Goal: Find contact information: Find contact information

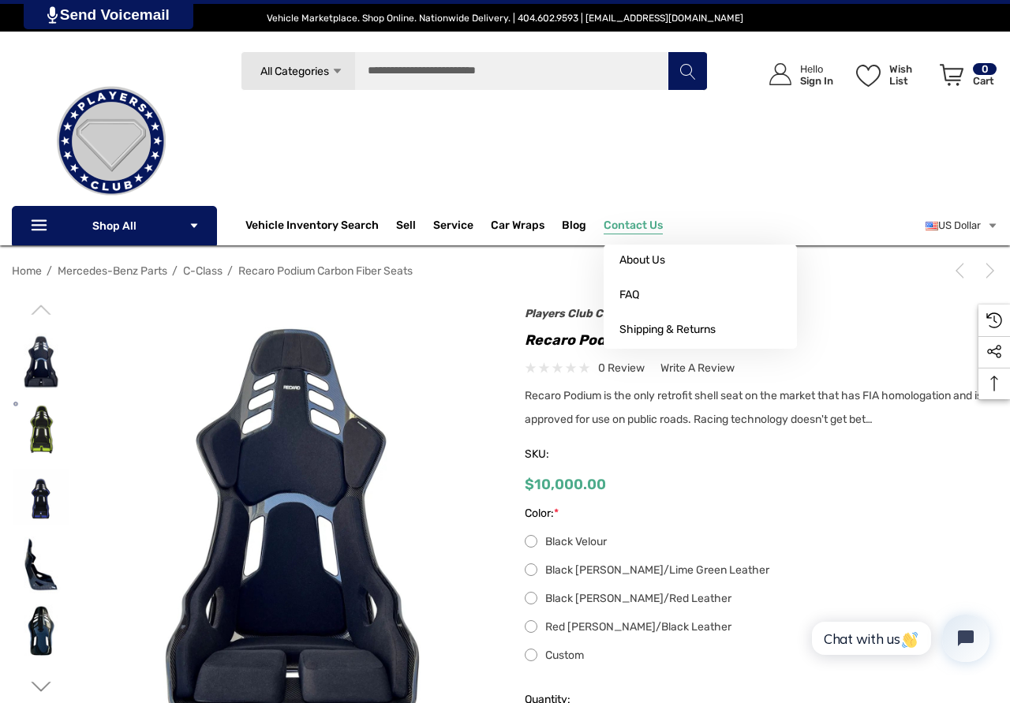
click at [635, 224] on span "Contact Us" at bounding box center [633, 227] width 59 height 17
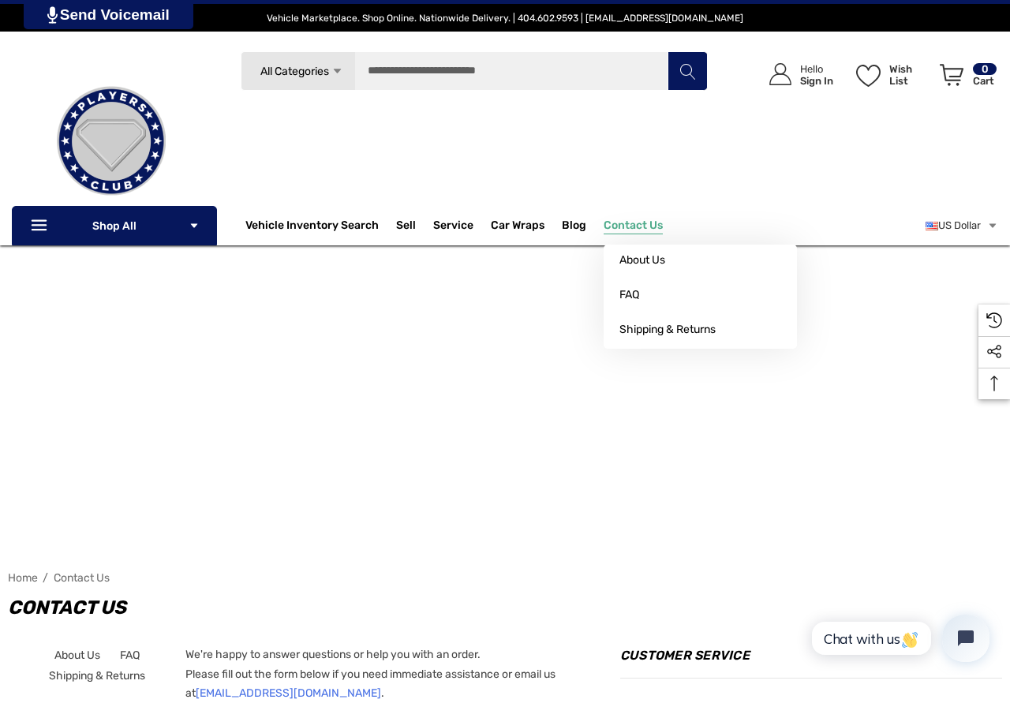
click at [646, 229] on span "Contact Us" at bounding box center [633, 227] width 59 height 17
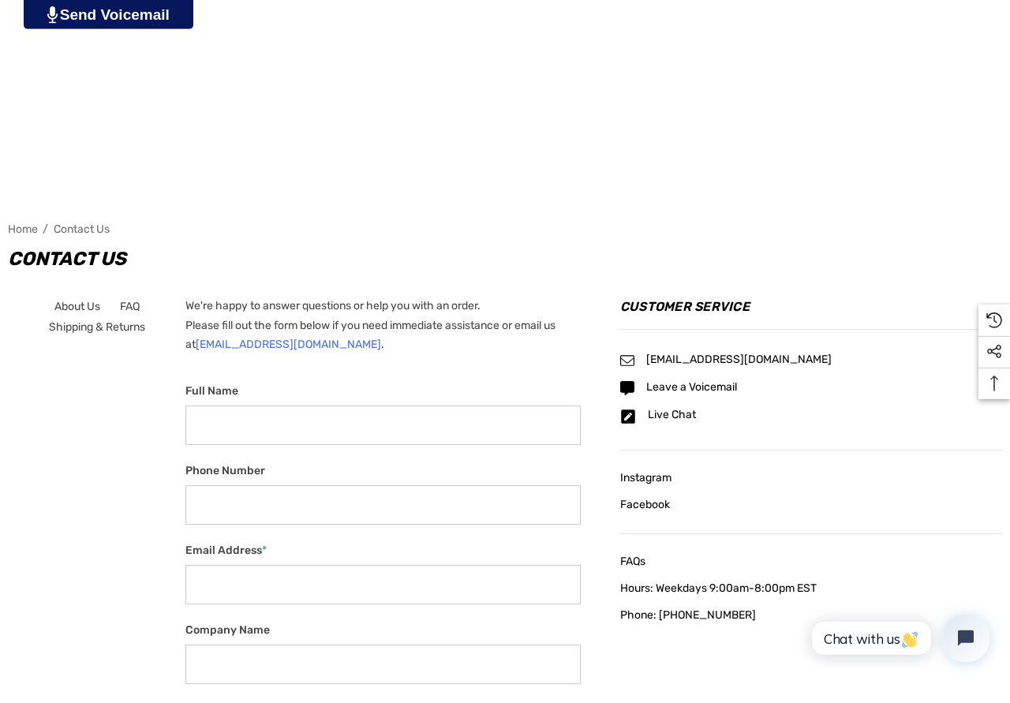
scroll to position [403, 0]
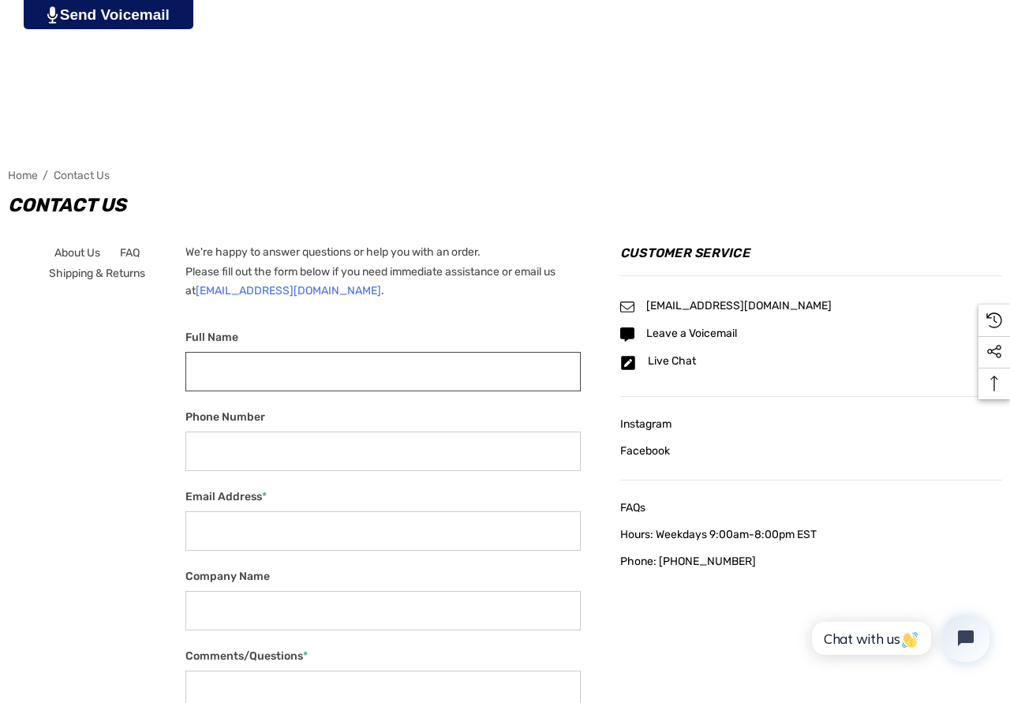
click at [332, 370] on input "Full Name" at bounding box center [382, 371] width 395 height 39
